Goal: Check status: Check status

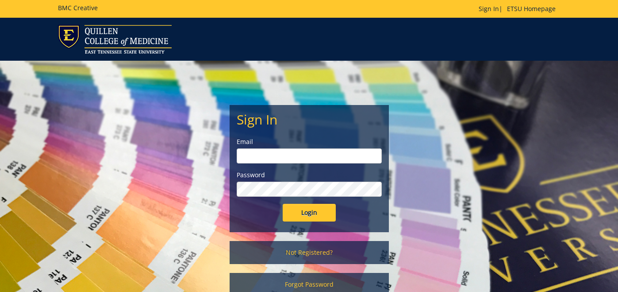
type input "[EMAIL_ADDRESS][DOMAIN_NAME]"
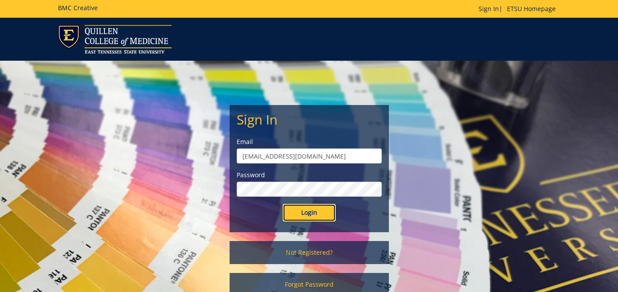
click at [309, 212] on input "Login" at bounding box center [309, 213] width 53 height 18
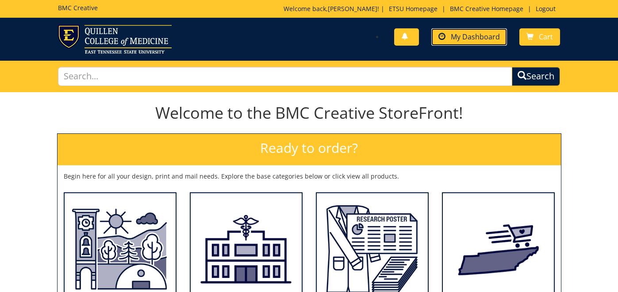
click at [469, 38] on span "My Dashboard" at bounding box center [475, 37] width 49 height 10
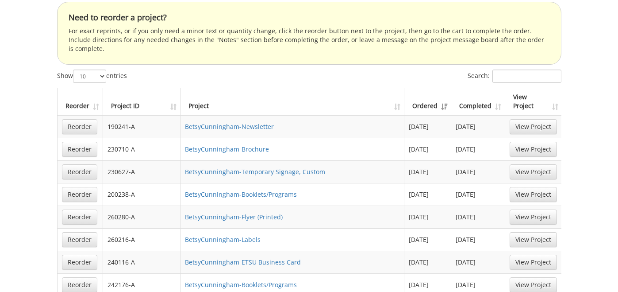
scroll to position [595, 0]
click at [537, 231] on link "View Project" at bounding box center [533, 238] width 47 height 15
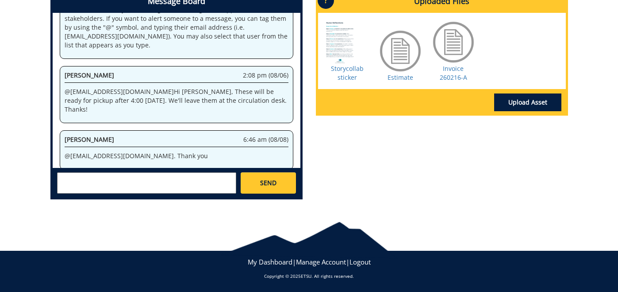
scroll to position [392, 0]
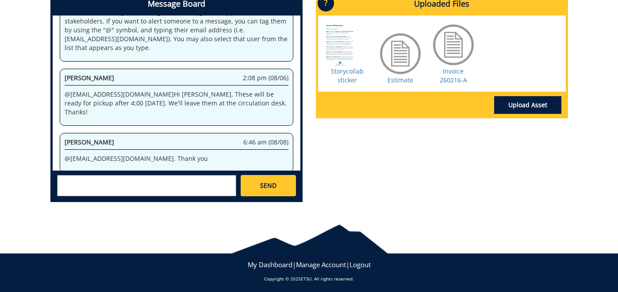
click at [398, 60] on div at bounding box center [400, 53] width 44 height 44
click at [401, 78] on link "Estimate" at bounding box center [401, 80] width 26 height 8
